Goal: Complete Application Form: Complete application form

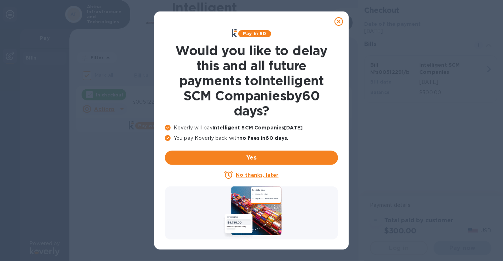
click at [257, 172] on u "No thanks, later" at bounding box center [257, 175] width 43 height 6
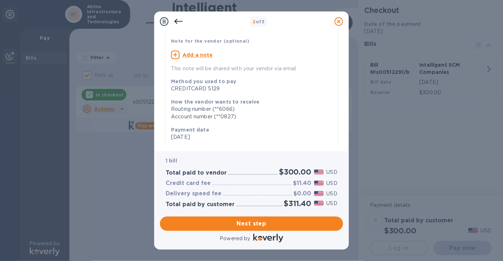
scroll to position [48, 0]
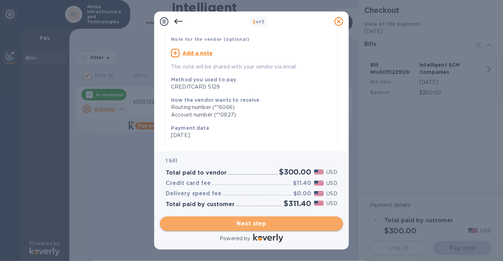
click at [246, 221] on span "Next step" at bounding box center [252, 223] width 172 height 9
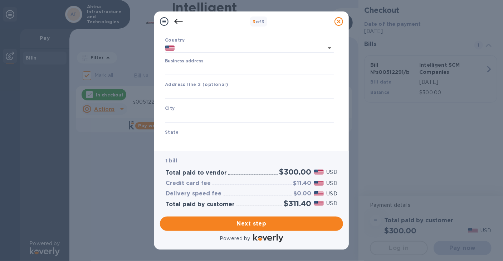
type input "[GEOGRAPHIC_DATA]"
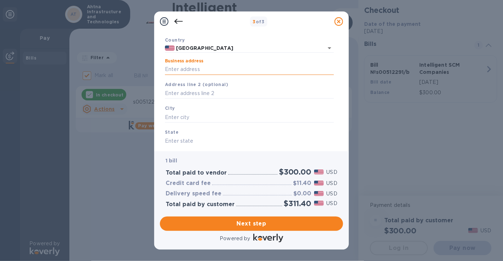
click at [207, 67] on input "Business address" at bounding box center [249, 69] width 169 height 11
type input "[STREET_ADDRESS][PERSON_NAME]"
type input "[PERSON_NAME]"
type input "CO"
type input "81625"
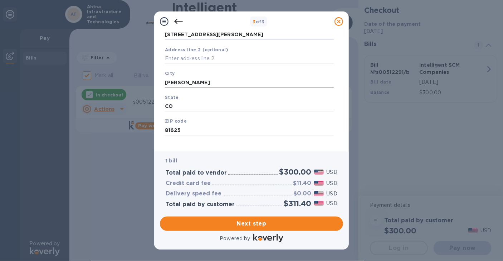
scroll to position [83, 0]
drag, startPoint x: 188, startPoint y: 81, endPoint x: 164, endPoint y: 81, distance: 23.6
click at [164, 81] on div "City [PERSON_NAME]" at bounding box center [249, 78] width 175 height 24
type input "[PERSON_NAME]"
click at [244, 147] on div "Business Information Legal business name Please provide the legal name that app…" at bounding box center [251, 92] width 195 height 120
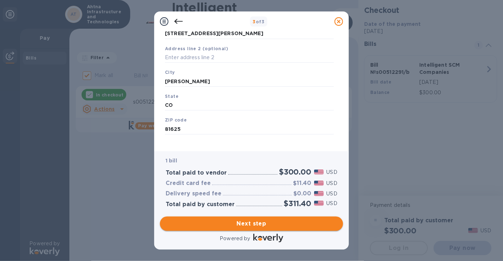
click at [235, 222] on span "Next step" at bounding box center [252, 223] width 172 height 9
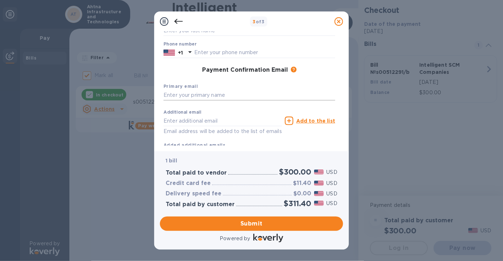
click at [190, 92] on input "text" at bounding box center [250, 95] width 172 height 11
type input "[EMAIL_ADDRESS][DOMAIN_NAME]"
click at [165, 120] on input "text" at bounding box center [223, 120] width 118 height 11
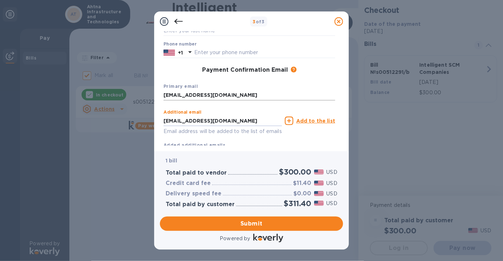
type input "[EMAIL_ADDRESS][DOMAIN_NAME]"
click at [284, 96] on input "[EMAIL_ADDRESS][DOMAIN_NAME]" at bounding box center [250, 95] width 172 height 11
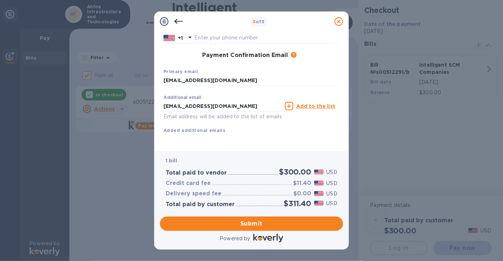
drag, startPoint x: 172, startPoint y: 117, endPoint x: 177, endPoint y: 119, distance: 5.6
click at [172, 117] on div "Additional email [EMAIL_ADDRESS][DOMAIN_NAME] Email address will be added to th…" at bounding box center [250, 112] width 172 height 43
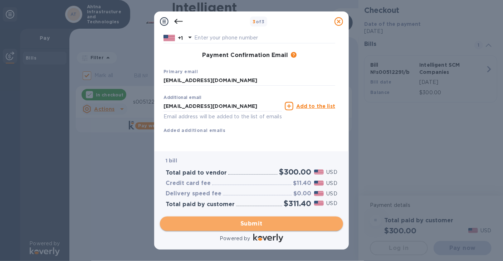
click at [255, 224] on span "Submit" at bounding box center [252, 223] width 172 height 9
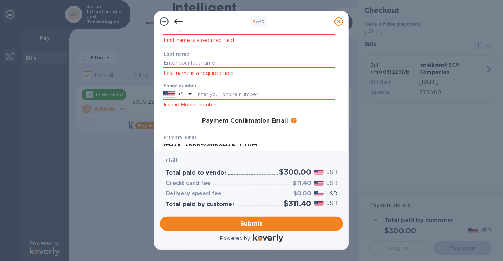
scroll to position [60, 0]
click at [212, 95] on input "text" at bounding box center [264, 94] width 141 height 11
type input "9076872525"
click at [197, 58] on input "text" at bounding box center [250, 63] width 172 height 11
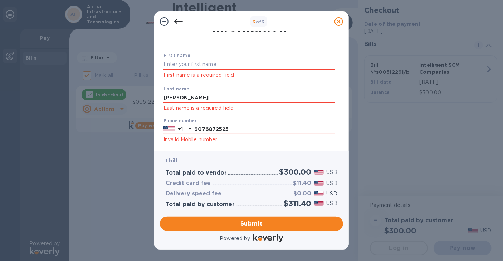
scroll to position [24, 0]
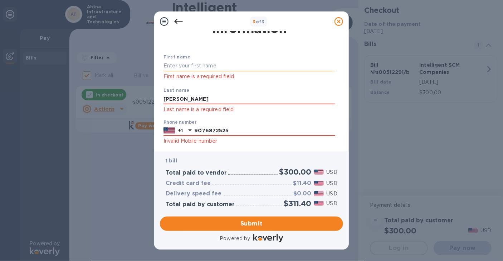
type input "[PERSON_NAME]"
click at [169, 64] on input "text" at bounding box center [250, 65] width 172 height 11
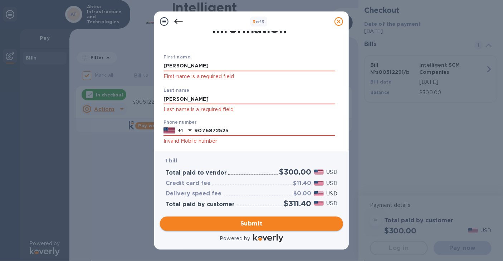
type input "[PERSON_NAME]"
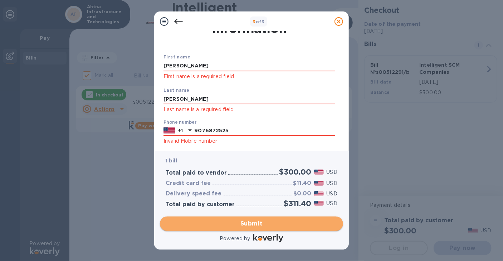
click at [243, 223] on span "Submit" at bounding box center [252, 223] width 172 height 9
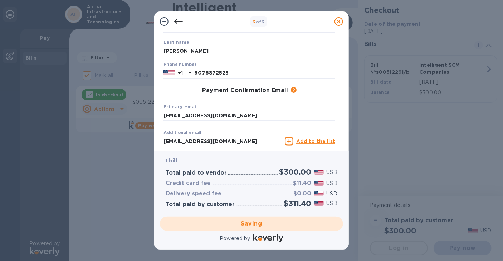
scroll to position [72, 0]
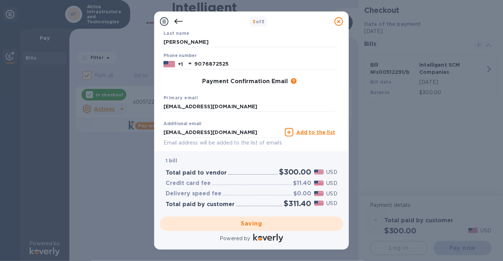
checkbox input "false"
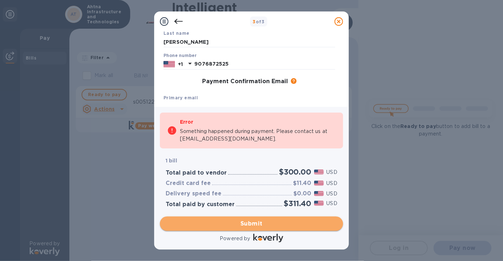
click at [251, 221] on span "Submit" at bounding box center [252, 223] width 172 height 9
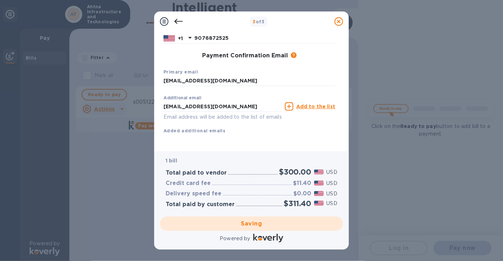
scroll to position [107, 0]
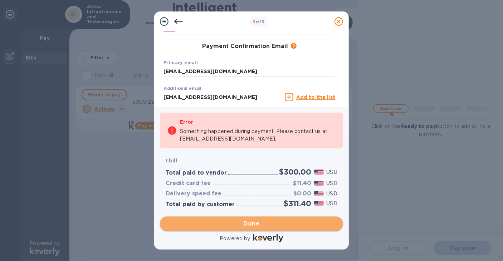
click at [244, 221] on span "Done" at bounding box center [252, 223] width 16 height 9
